Goal: Information Seeking & Learning: Check status

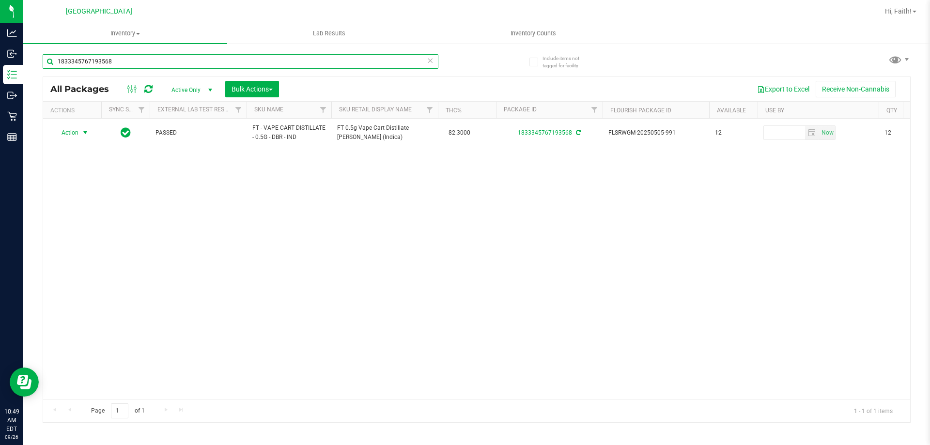
click at [271, 61] on input "1833345767193568" at bounding box center [241, 61] width 396 height 15
click at [427, 55] on icon at bounding box center [430, 60] width 7 height 12
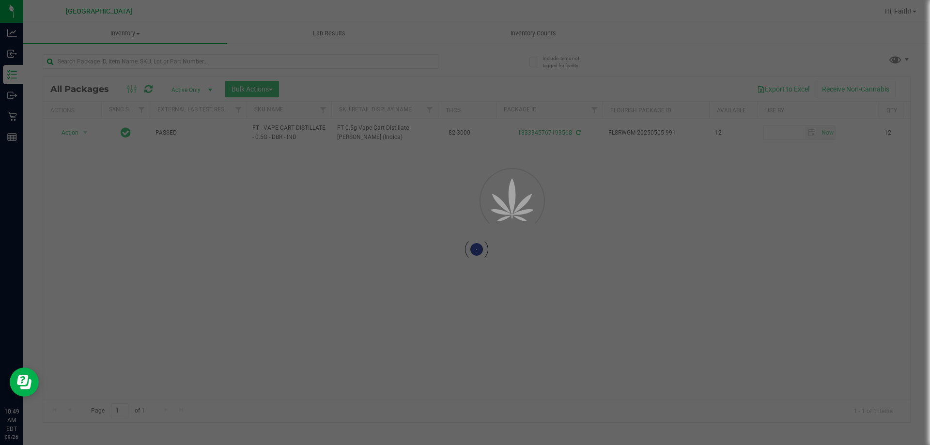
click at [333, 54] on div at bounding box center [465, 222] width 930 height 445
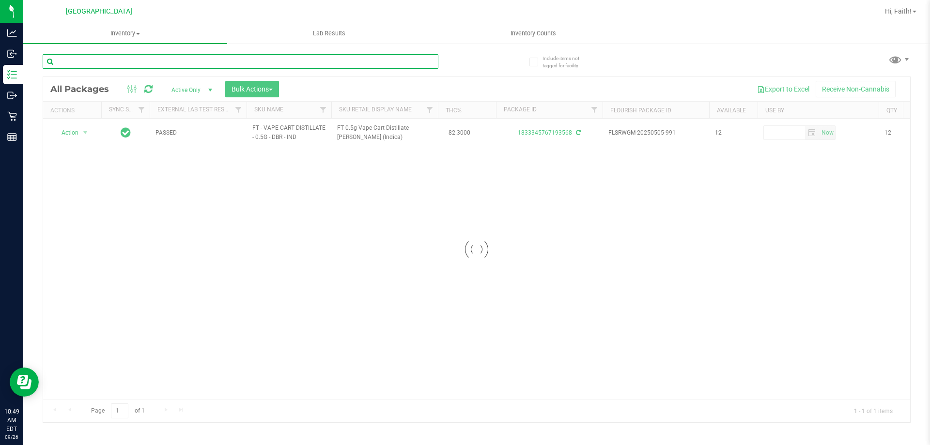
click at [272, 62] on input "text" at bounding box center [241, 61] width 396 height 15
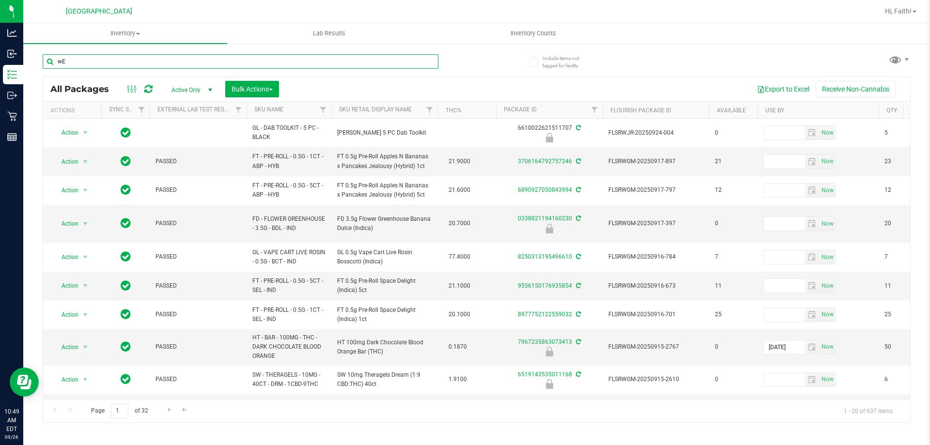
type input "w"
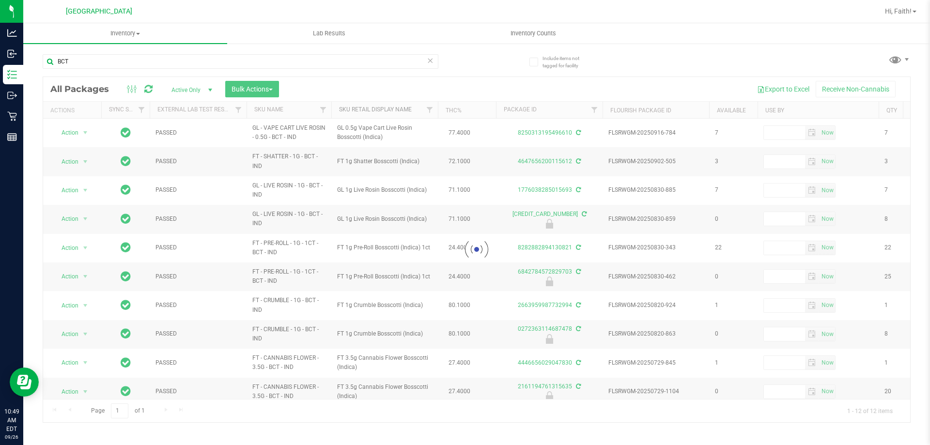
click at [380, 107] on link "Sku Retail Display Name" at bounding box center [375, 109] width 73 height 7
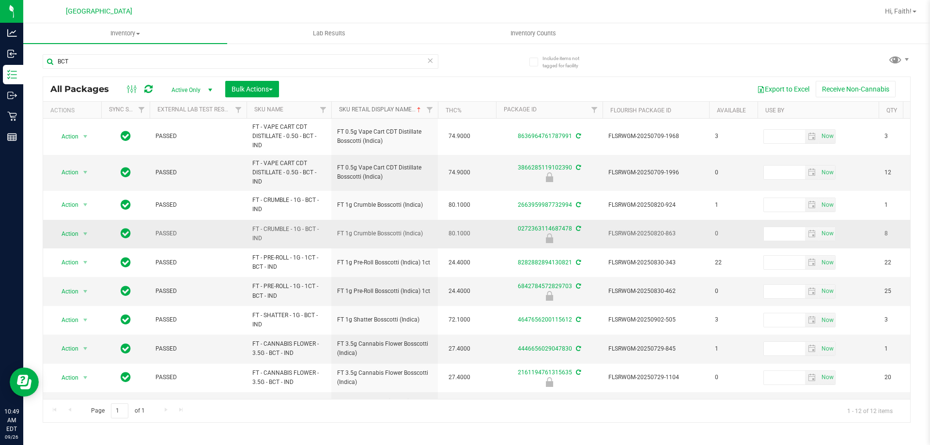
scroll to position [86, 0]
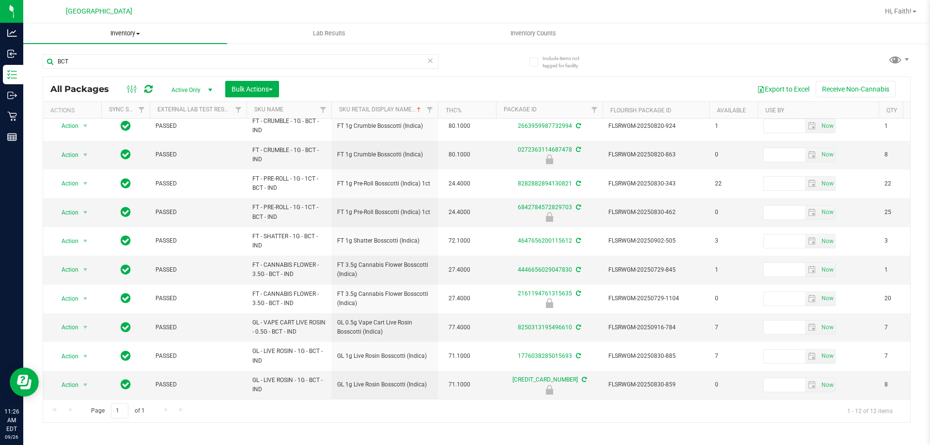
click at [211, 42] on uib-tab-heading "Inventory All packages All inventory Waste log Create inventory" at bounding box center [125, 33] width 204 height 20
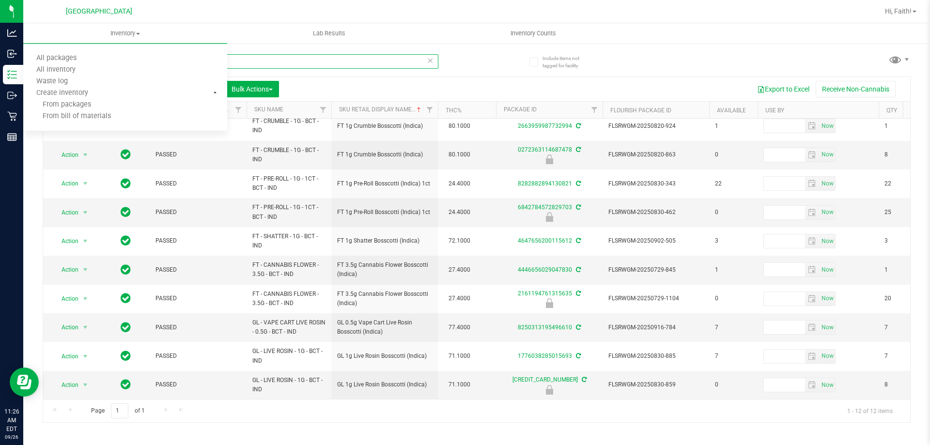
click at [353, 58] on input "BCT" at bounding box center [241, 61] width 396 height 15
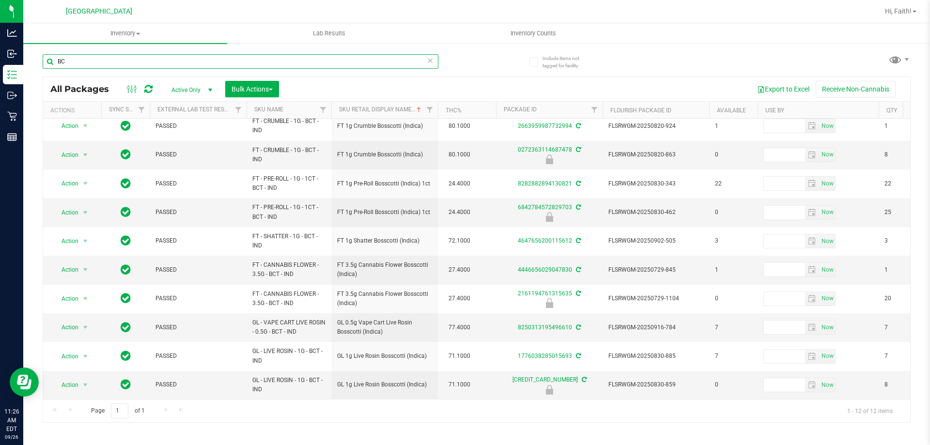
type input "B"
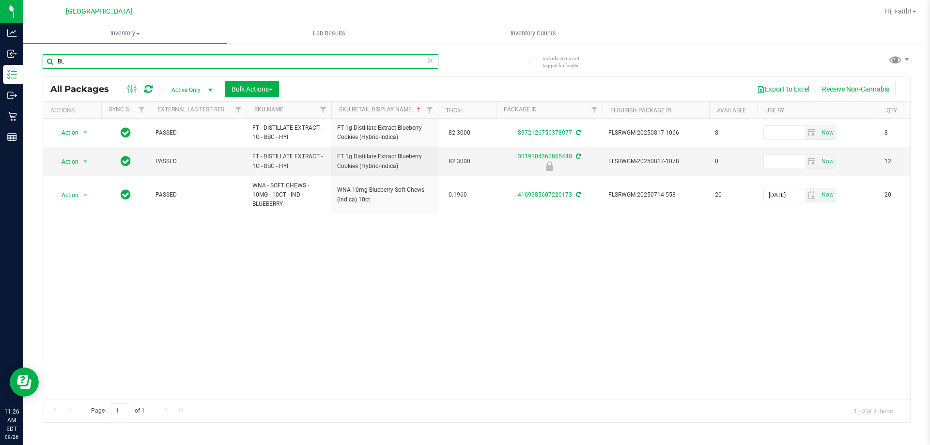
type input "B"
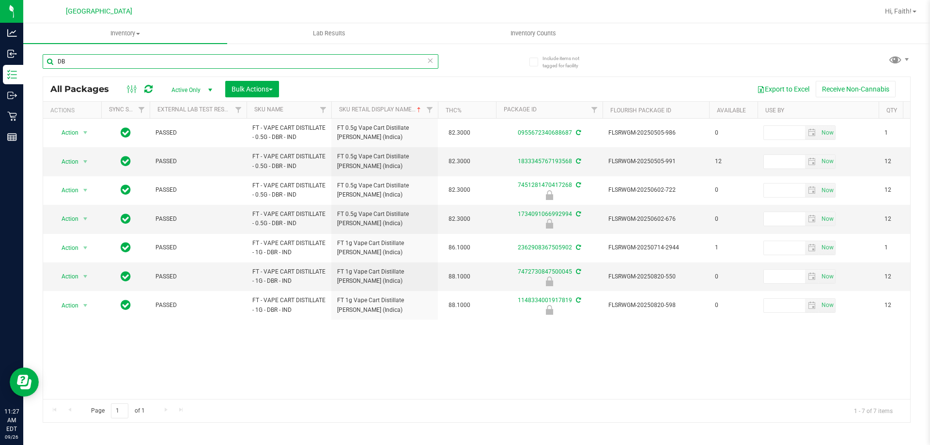
type input "D"
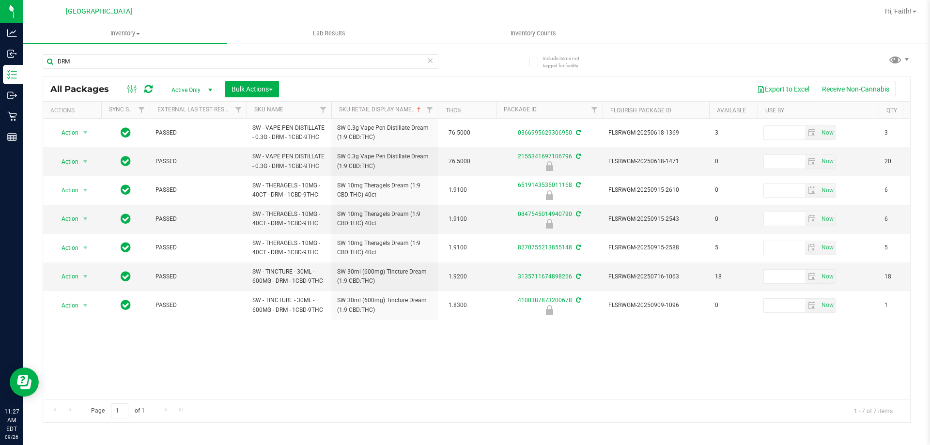
click at [165, 69] on div "DRM" at bounding box center [241, 65] width 396 height 22
click at [164, 64] on input "DRM" at bounding box center [241, 61] width 396 height 15
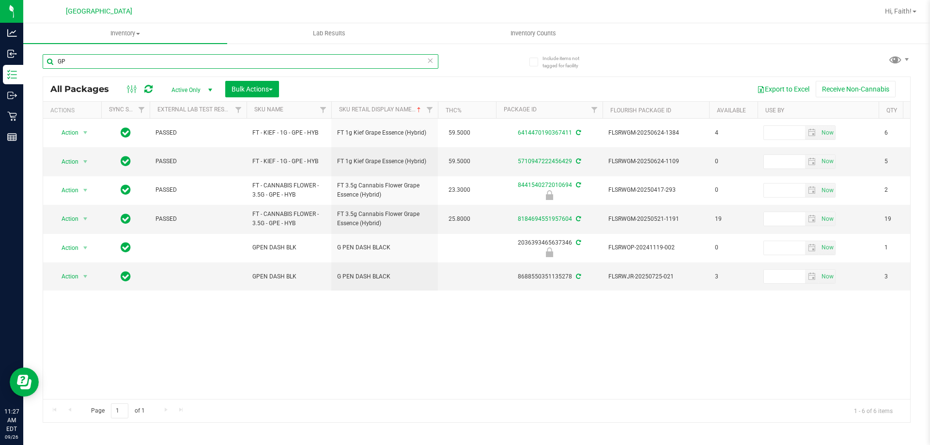
type input "G"
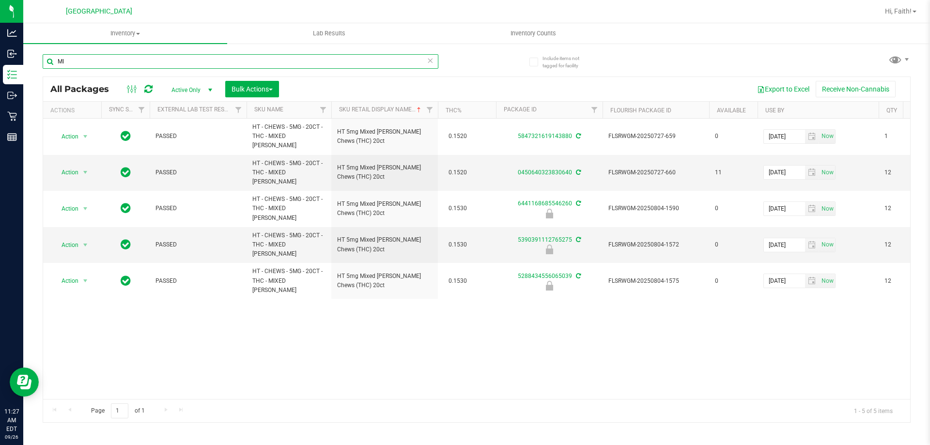
type input "M"
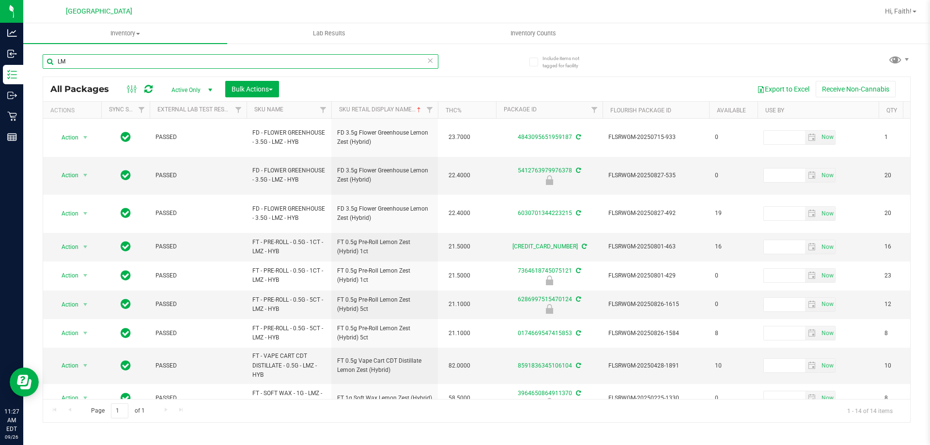
type input "L"
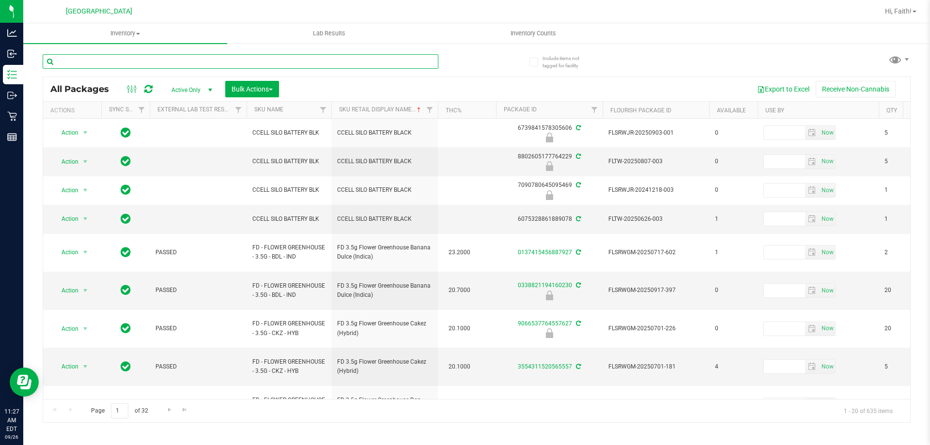
click at [68, 58] on input "text" at bounding box center [241, 61] width 396 height 15
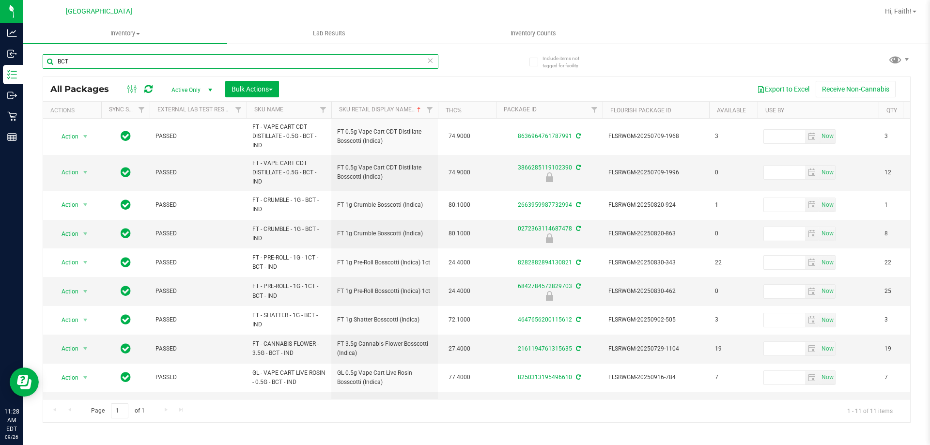
type input "BCT"
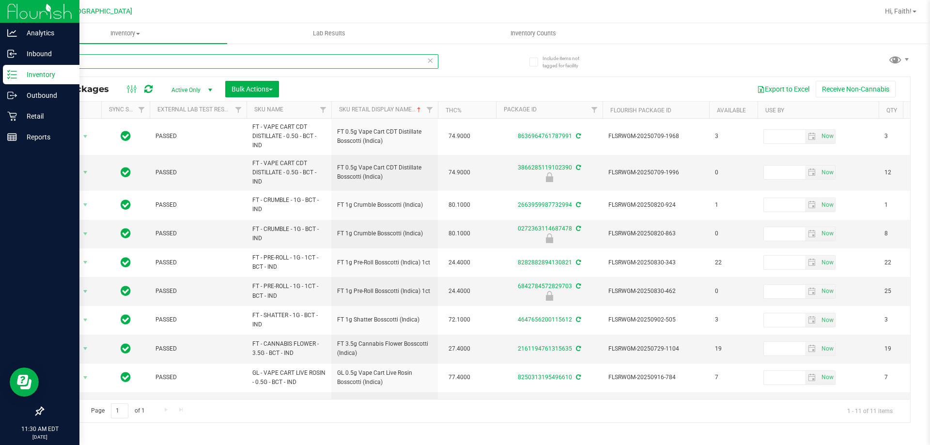
drag, startPoint x: 70, startPoint y: 62, endPoint x: 0, endPoint y: 83, distance: 73.6
click at [0, 83] on div "Analytics Inbound Inventory Outbound Retail Reports 11:30 AM EDT [DATE] 09/26 […" at bounding box center [465, 222] width 930 height 445
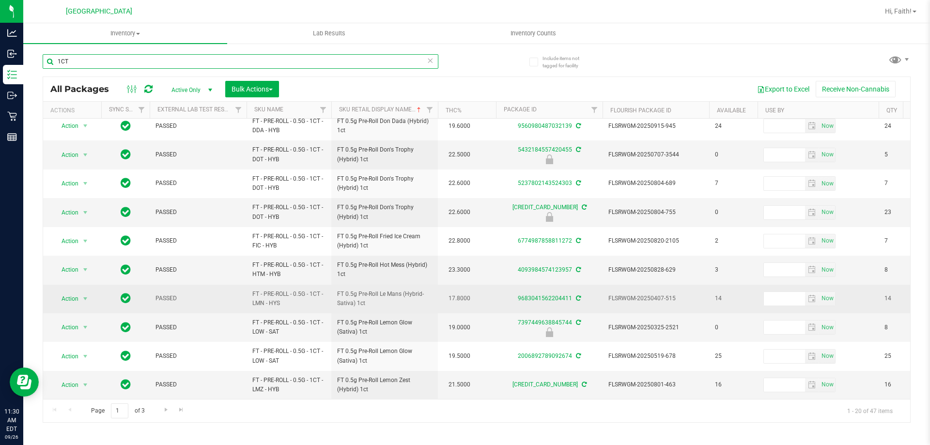
scroll to position [302, 0]
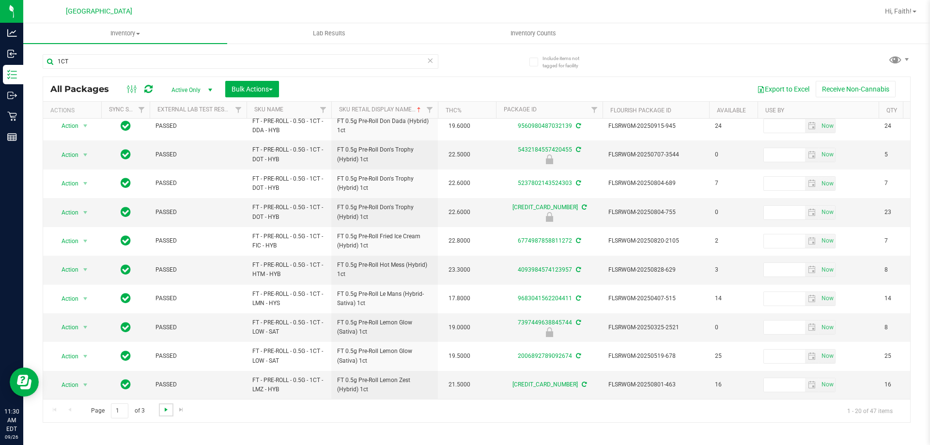
click at [168, 408] on span "Go to the next page" at bounding box center [166, 410] width 8 height 8
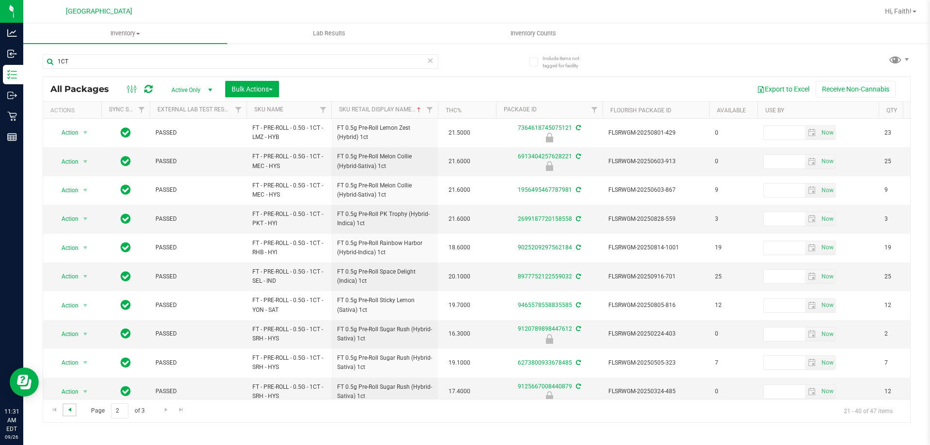
click at [69, 409] on span "Go to the previous page" at bounding box center [70, 410] width 8 height 8
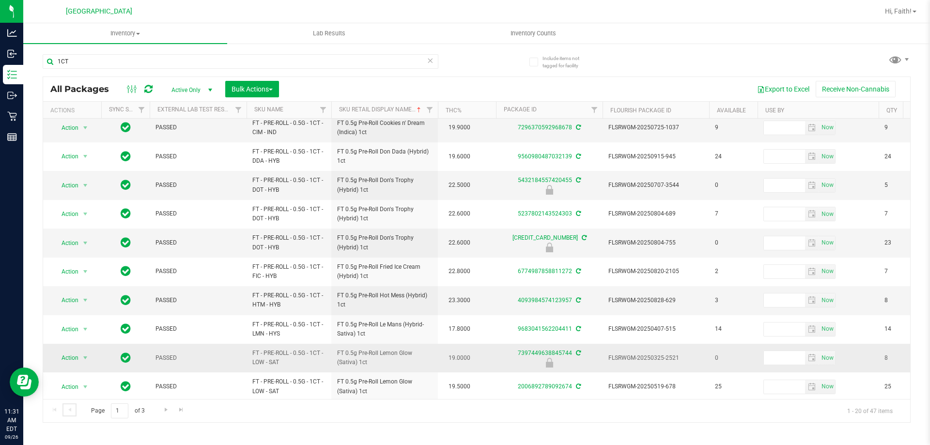
scroll to position [302, 0]
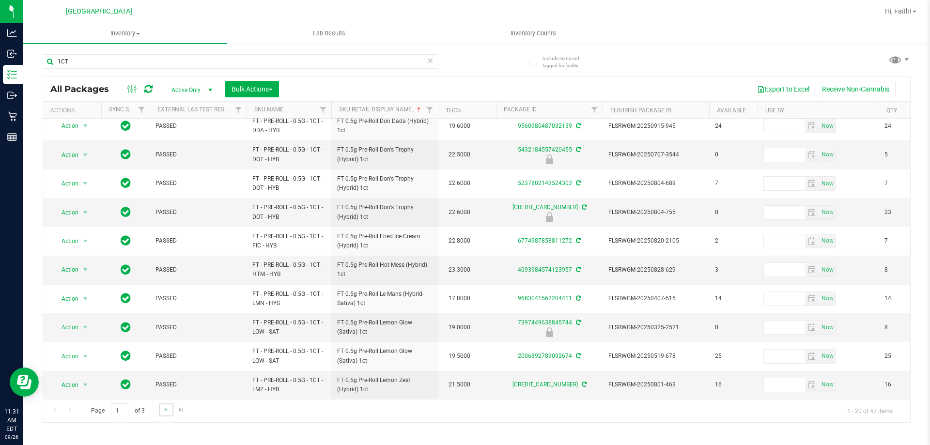
click at [169, 414] on link "Go to the next page" at bounding box center [166, 410] width 14 height 13
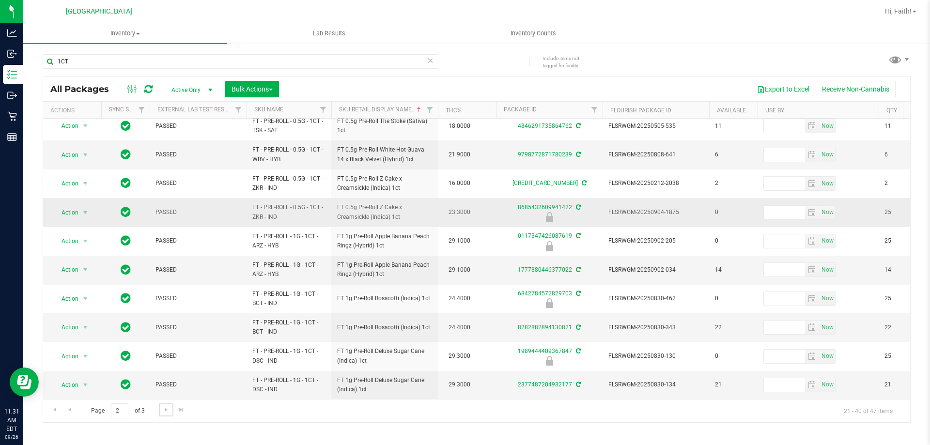
scroll to position [302, 0]
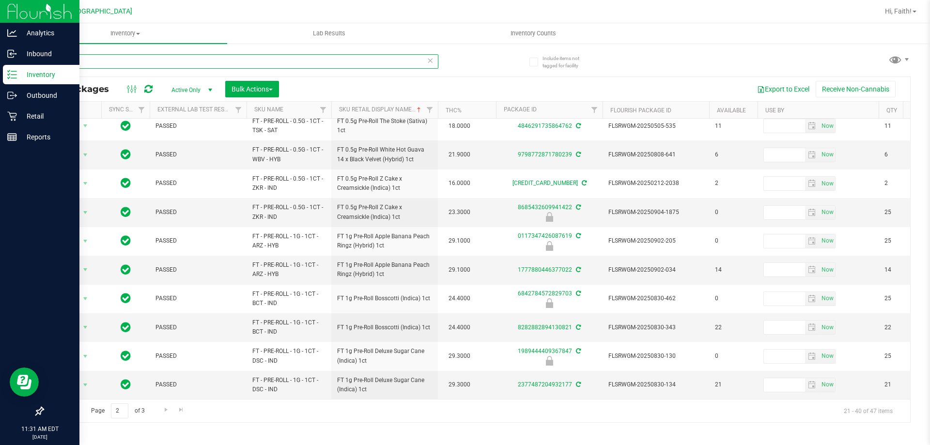
drag, startPoint x: 43, startPoint y: 64, endPoint x: 21, endPoint y: 73, distance: 22.9
click at [21, 73] on div "Analytics Inbound Inventory Outbound Retail Reports 11:31 AM EDT [DATE] 09/26 […" at bounding box center [465, 222] width 930 height 445
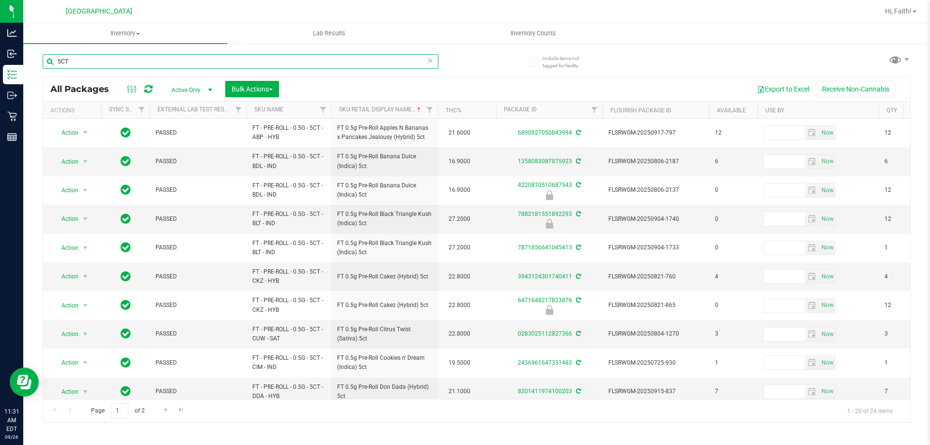
type input "5CT"
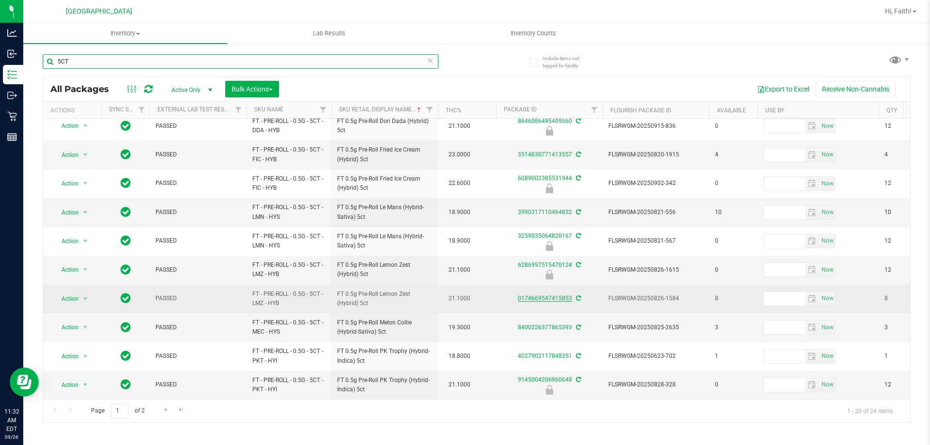
scroll to position [302, 0]
